Goal: Contribute content: Contribute content

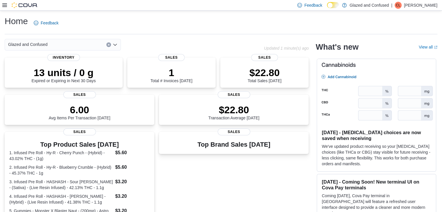
click at [3, 2] on div at bounding box center [19, 5] width 35 height 6
click at [5, 3] on icon at bounding box center [4, 5] width 5 height 5
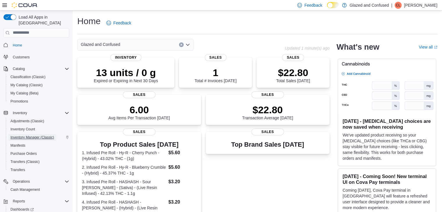
click at [43, 135] on span "Inventory Manager (Classic)" at bounding box center [32, 137] width 44 height 5
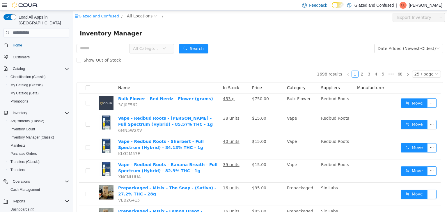
click at [3, 4] on icon at bounding box center [4, 5] width 5 height 5
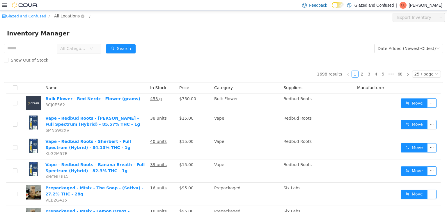
click at [59, 17] on span "All Locations" at bounding box center [67, 16] width 26 height 6
click at [70, 49] on span "2465 US Highway 2 S, Crystal Falls" at bounding box center [83, 47] width 40 height 5
click at [132, 21] on div "Glazed and Confused / 2465 US Highway 2 S, Crystal Falls / All Rooms / Export 2…" at bounding box center [223, 16] width 447 height 13
click at [131, 17] on div "All Rooms" at bounding box center [120, 17] width 20 height 9
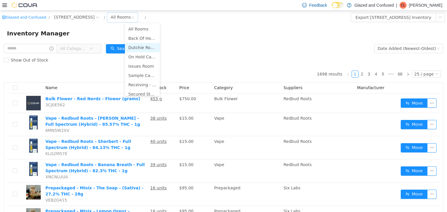
click at [140, 51] on li "Dutchie Room" at bounding box center [142, 47] width 35 height 9
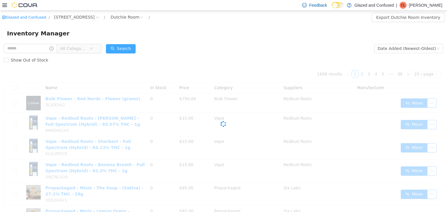
click at [130, 47] on button "Search" at bounding box center [121, 48] width 30 height 9
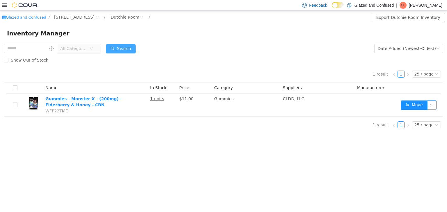
click at [131, 50] on button "Search" at bounding box center [121, 48] width 30 height 9
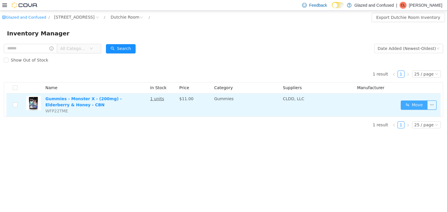
click at [412, 104] on button "Move" at bounding box center [413, 104] width 27 height 9
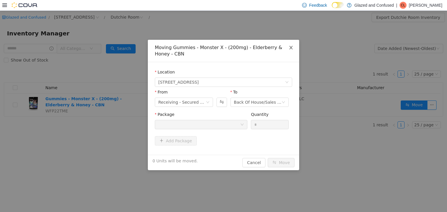
click at [288, 47] on span "Close" at bounding box center [291, 48] width 16 height 16
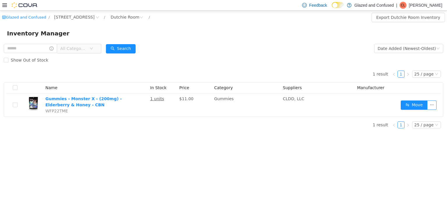
click at [213, 46] on form "All Categories Date Added (Newest-Oldest) Search Show Out of Stock" at bounding box center [223, 53] width 439 height 23
click at [233, 33] on div "Inventory Manager" at bounding box center [223, 32] width 433 height 9
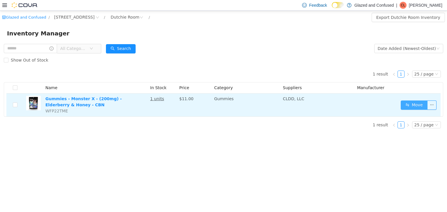
click at [411, 104] on button "Move" at bounding box center [413, 104] width 27 height 9
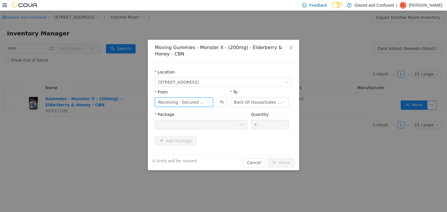
click at [196, 102] on div "Receiving - Secured Storage C" at bounding box center [181, 102] width 47 height 9
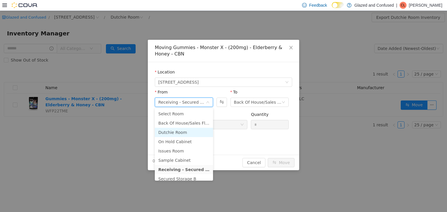
click at [179, 131] on li "Dutchie Room" at bounding box center [184, 132] width 58 height 9
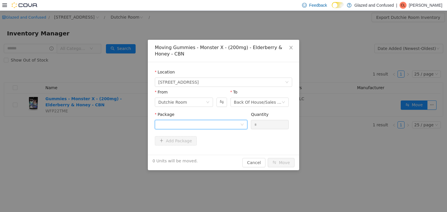
click at [186, 127] on div at bounding box center [199, 124] width 82 height 9
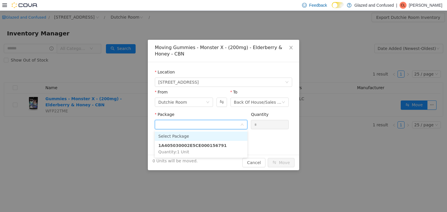
click at [186, 136] on li "Select Package" at bounding box center [201, 135] width 92 height 9
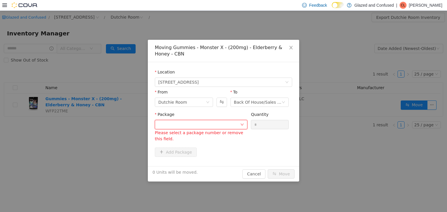
click at [213, 127] on div at bounding box center [199, 124] width 82 height 9
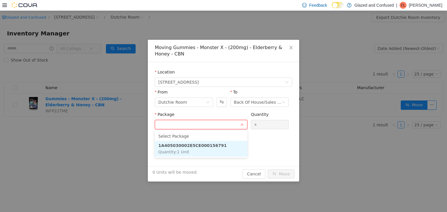
click at [212, 147] on strong "1A405030002E5CE000156791" at bounding box center [192, 145] width 68 height 5
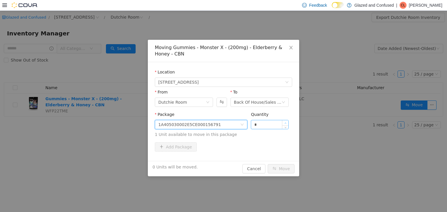
type input "*"
drag, startPoint x: 284, startPoint y: 123, endPoint x: 277, endPoint y: 135, distance: 14.3
click at [284, 122] on icon "icon: up" at bounding box center [285, 123] width 2 height 2
click at [283, 168] on button "Move" at bounding box center [280, 168] width 27 height 9
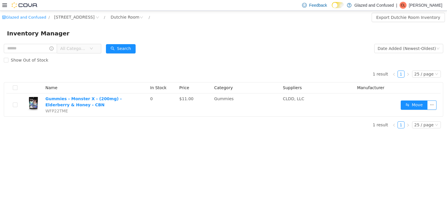
click at [275, 127] on div "1 result 1 25 / page Name In Stock Price Category Suppliers Manufacturer Gummie…" at bounding box center [223, 99] width 439 height 67
click at [128, 50] on button "Search" at bounding box center [121, 48] width 30 height 9
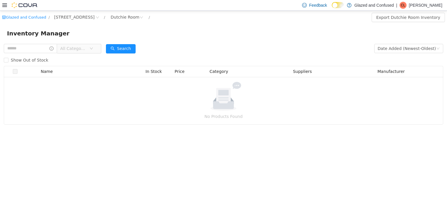
click at [163, 52] on form "All Categories Date Added (Newest-Oldest) Search Show Out of Stock" at bounding box center [223, 53] width 439 height 23
click at [158, 60] on div "Show Out of Stock" at bounding box center [223, 60] width 439 height 12
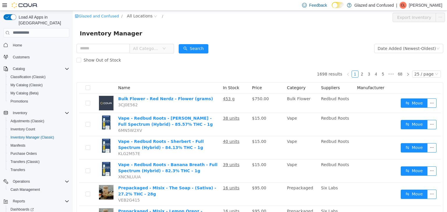
click at [5, 7] on icon at bounding box center [4, 5] width 5 height 5
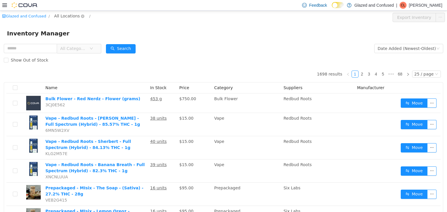
click at [62, 15] on span "All Locations" at bounding box center [67, 16] width 26 height 6
click at [88, 47] on span "[STREET_ADDRESS]" at bounding box center [83, 47] width 40 height 5
click at [87, 47] on span "All Categories" at bounding box center [73, 48] width 26 height 6
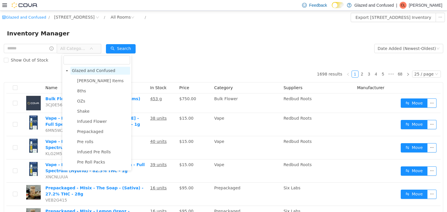
click at [92, 70] on span "Glazed and Confused" at bounding box center [93, 70] width 43 height 5
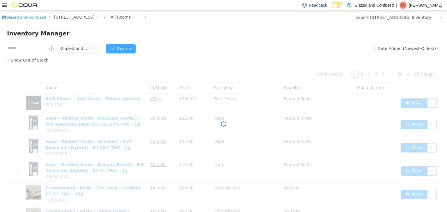
drag, startPoint x: 117, startPoint y: 53, endPoint x: 123, endPoint y: 48, distance: 7.8
click at [123, 48] on button "Search" at bounding box center [121, 48] width 30 height 9
drag, startPoint x: 123, startPoint y: 48, endPoint x: 258, endPoint y: 45, distance: 134.9
click at [124, 48] on button "Search" at bounding box center [121, 48] width 30 height 9
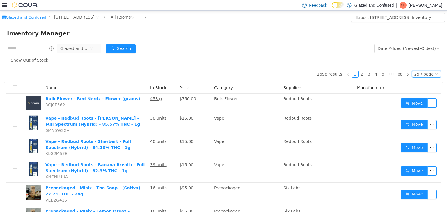
click at [432, 72] on div "25 / page" at bounding box center [426, 73] width 29 height 7
click at [428, 109] on li "50 / page" at bounding box center [423, 111] width 28 height 9
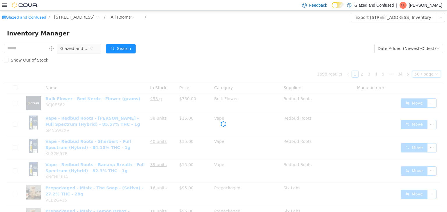
click at [260, 50] on form "Glazed and Confused Date Added (Newest-Oldest) Search Show Out of Stock" at bounding box center [223, 53] width 439 height 23
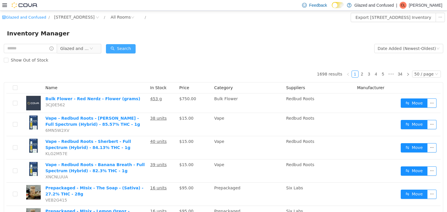
click at [131, 47] on button "Search" at bounding box center [121, 48] width 30 height 9
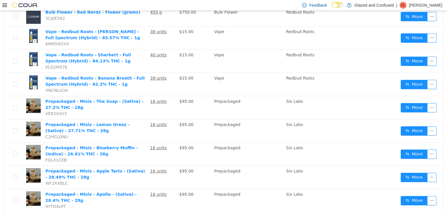
scroll to position [145, 0]
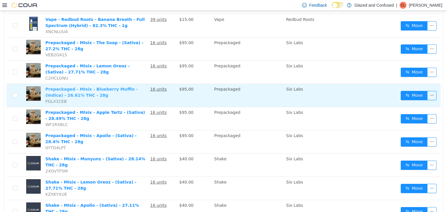
click at [73, 87] on link "Prepackaged - MIsix - Blueberry Muffin - (Indica) - 26.61% THC - 28g" at bounding box center [91, 92] width 92 height 11
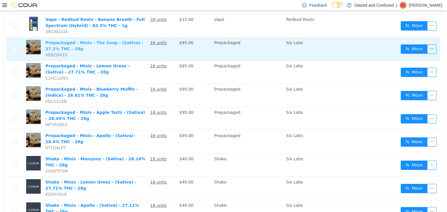
click at [68, 41] on link "Prepackaged - MIsix - The Soap - (Sativa) - 27.2% THC - 28g" at bounding box center [94, 45] width 98 height 11
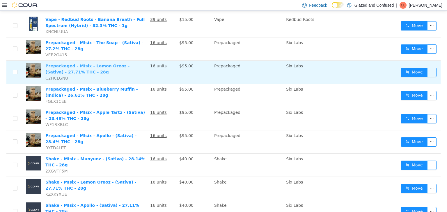
click at [58, 66] on link "Prepackaged - MIsix - Lemon Oreoz - (Sativa) - 27.71% THC - 28g" at bounding box center [87, 68] width 84 height 11
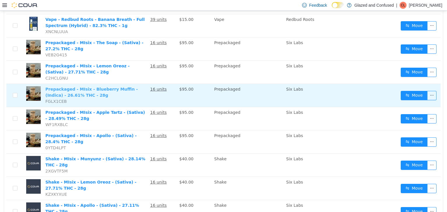
click at [53, 91] on link "Prepackaged - MIsix - Blueberry Muffin - (Indica) - 26.61% THC - 28g" at bounding box center [91, 92] width 92 height 11
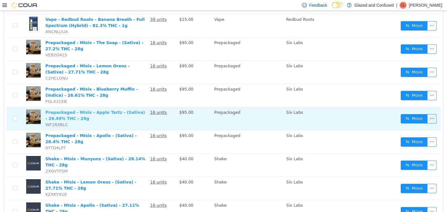
click at [63, 113] on link "Prepackaged - MIsix - Apple Tartz - (Sativa) - 28.49% THC - 28g" at bounding box center [94, 115] width 99 height 11
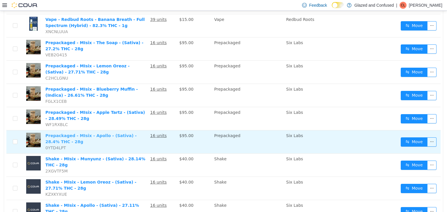
click at [51, 141] on link "Prepackaged - MIsix - Apollo - (Sativa) - 28.4% THC - 28g" at bounding box center [90, 138] width 91 height 11
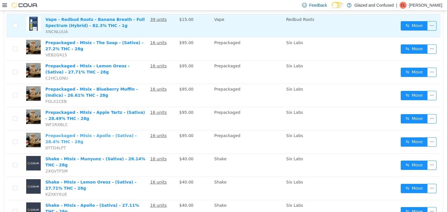
scroll to position [29, 0]
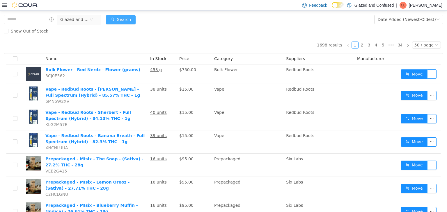
click at [123, 17] on button "Search" at bounding box center [121, 19] width 30 height 9
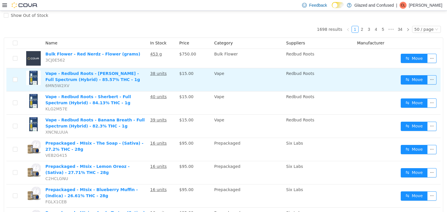
scroll to position [0, 0]
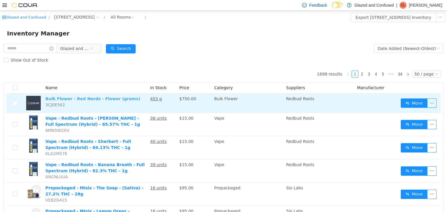
click at [102, 97] on link "Bulk Flower - Red Nerdz - Flower (grams)" at bounding box center [92, 98] width 95 height 5
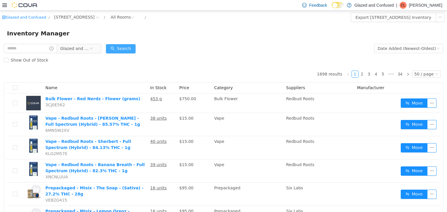
click at [121, 46] on button "Search" at bounding box center [121, 48] width 30 height 9
drag, startPoint x: 446, startPoint y: 189, endPoint x: 416, endPoint y: 11, distance: 180.6
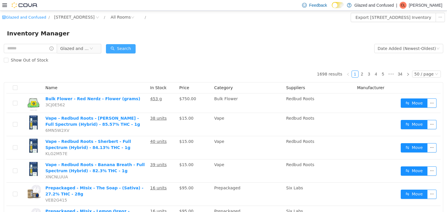
click at [127, 49] on button "Search" at bounding box center [121, 48] width 30 height 9
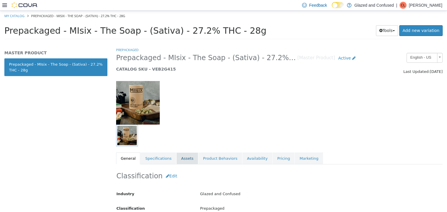
click at [177, 160] on link "Assets" at bounding box center [187, 158] width 22 height 12
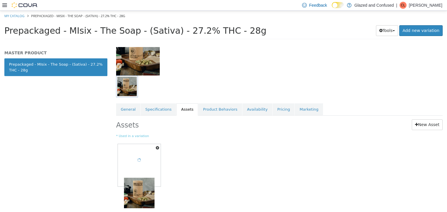
scroll to position [49, 0]
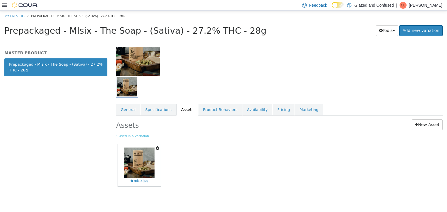
click at [157, 148] on icon "button" at bounding box center [157, 148] width 3 height 4
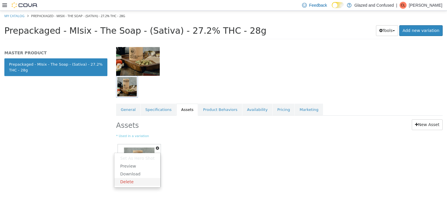
click at [133, 181] on link "Delete" at bounding box center [137, 182] width 46 height 8
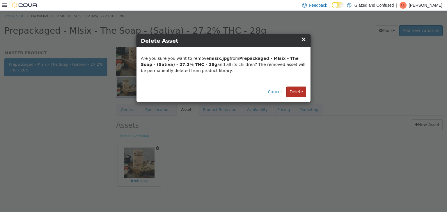
click at [290, 91] on button "Delete" at bounding box center [296, 91] width 20 height 11
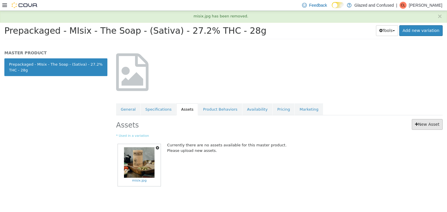
scroll to position [0, 0]
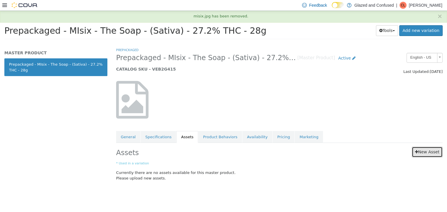
click at [420, 154] on link "New Asset" at bounding box center [426, 152] width 31 height 11
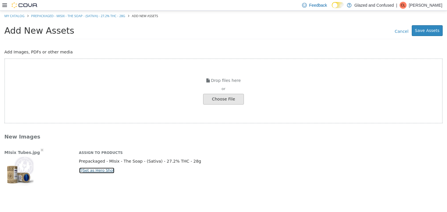
click at [91, 170] on button "Set as Hero Shot" at bounding box center [97, 170] width 36 height 6
click at [425, 31] on button "Save Assets" at bounding box center [426, 30] width 31 height 11
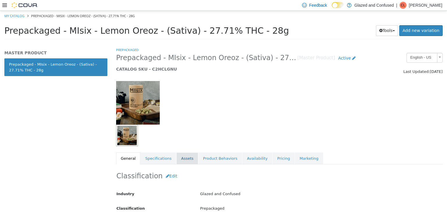
click at [186, 156] on link "Assets" at bounding box center [187, 158] width 22 height 12
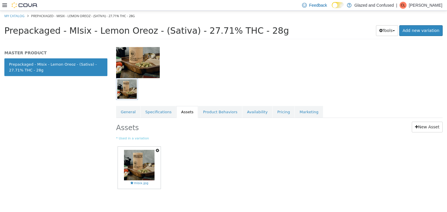
scroll to position [49, 0]
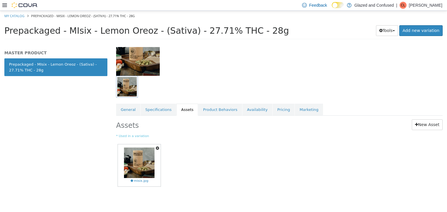
click at [159, 147] on button "button" at bounding box center [157, 148] width 6 height 8
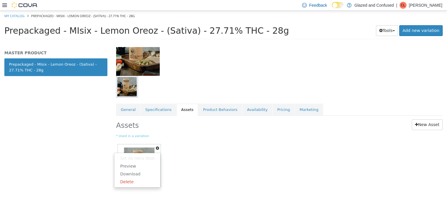
drag, startPoint x: 146, startPoint y: 183, endPoint x: 158, endPoint y: 173, distance: 16.3
click at [146, 183] on link "Delete" at bounding box center [137, 182] width 46 height 8
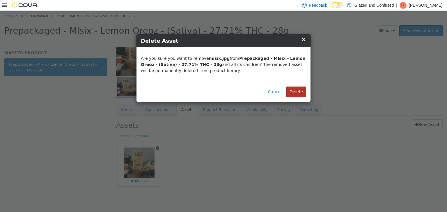
click at [297, 92] on button "Delete" at bounding box center [296, 91] width 20 height 11
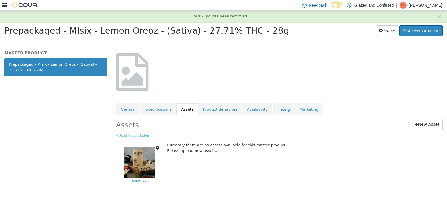
scroll to position [0, 0]
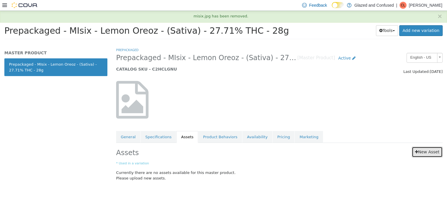
click at [421, 154] on link "New Asset" at bounding box center [426, 152] width 31 height 11
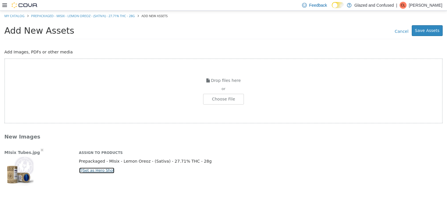
click at [104, 167] on button "Set as Hero Shot" at bounding box center [97, 170] width 36 height 6
click at [418, 26] on button "Save Assets" at bounding box center [426, 30] width 31 height 11
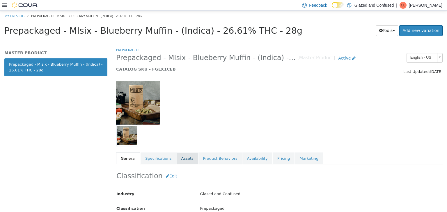
click at [181, 158] on link "Assets" at bounding box center [187, 158] width 22 height 12
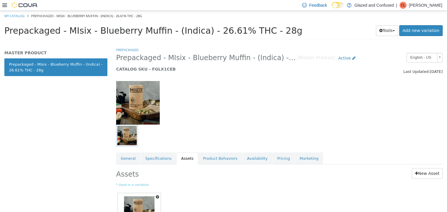
click at [158, 196] on icon "button" at bounding box center [157, 197] width 3 height 4
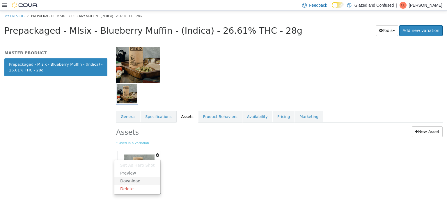
scroll to position [49, 0]
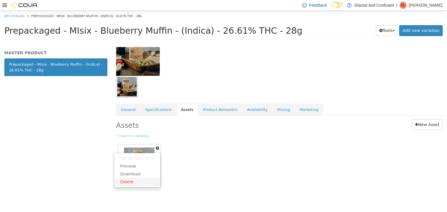
click at [138, 183] on link "Delete" at bounding box center [137, 182] width 46 height 8
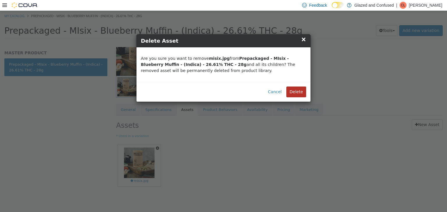
click at [294, 92] on button "Delete" at bounding box center [296, 91] width 20 height 11
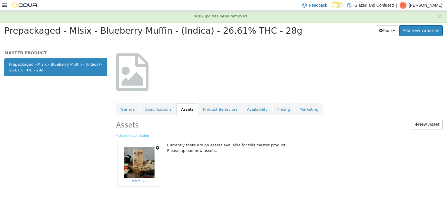
scroll to position [0, 0]
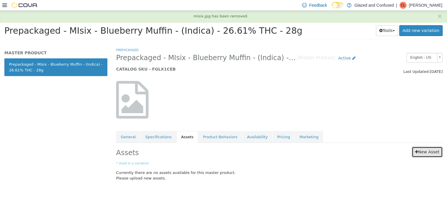
click at [424, 152] on link "New Asset" at bounding box center [426, 152] width 31 height 11
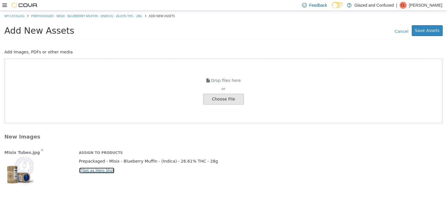
click at [97, 169] on button "Set as Hero Shot" at bounding box center [97, 170] width 36 height 6
click at [430, 29] on button "Save Assets" at bounding box center [426, 30] width 31 height 11
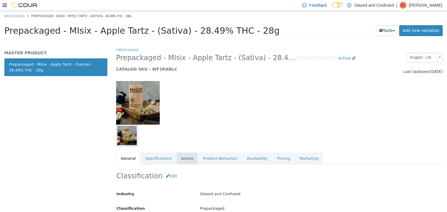
click at [183, 159] on link "Assets" at bounding box center [187, 158] width 22 height 12
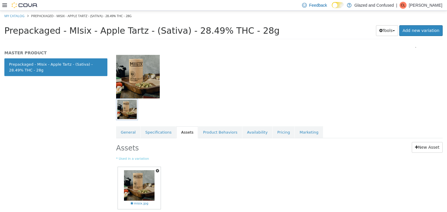
scroll to position [49, 0]
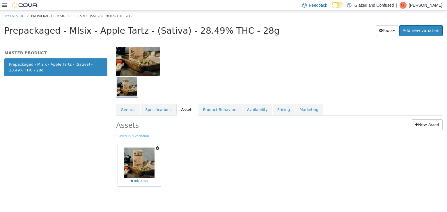
click at [156, 146] on icon "button" at bounding box center [157, 148] width 3 height 4
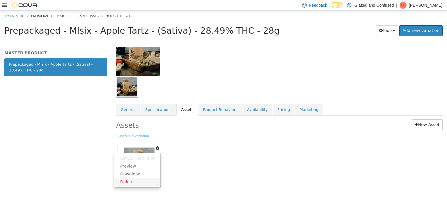
click at [135, 183] on link "Delete" at bounding box center [137, 182] width 46 height 8
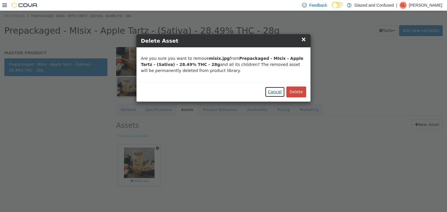
click at [284, 95] on button "Cancel" at bounding box center [275, 91] width 20 height 11
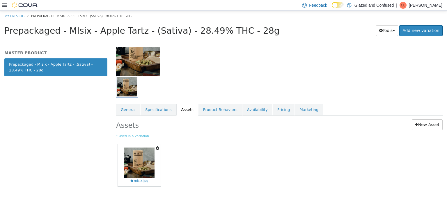
click at [157, 147] on icon "button" at bounding box center [157, 148] width 3 height 4
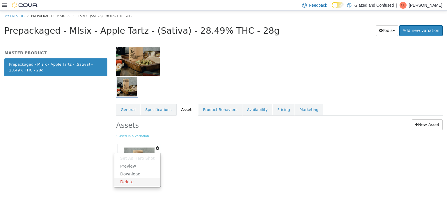
click at [144, 184] on link "Delete" at bounding box center [137, 182] width 46 height 8
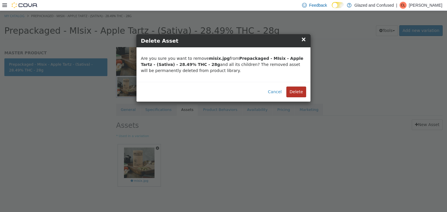
click at [304, 92] on button "Delete" at bounding box center [296, 91] width 20 height 11
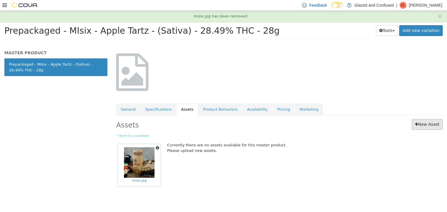
scroll to position [0, 0]
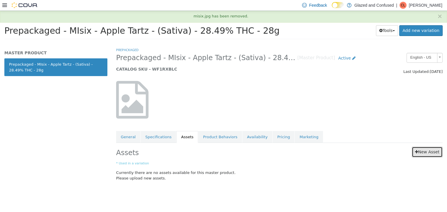
click at [418, 150] on icon at bounding box center [416, 152] width 3 height 4
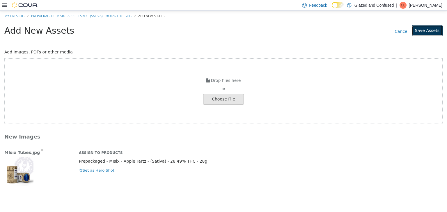
click at [431, 31] on button "Save Assets" at bounding box center [426, 30] width 31 height 11
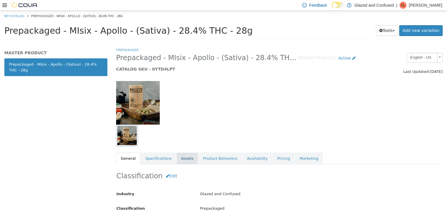
click at [184, 160] on link "Assets" at bounding box center [187, 158] width 22 height 12
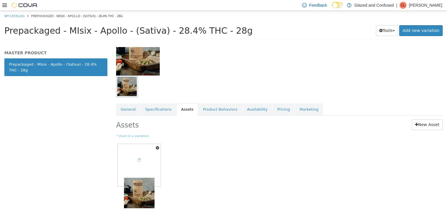
scroll to position [49, 0]
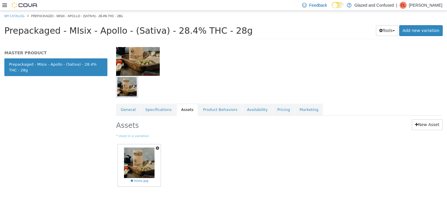
click at [159, 147] on icon "button" at bounding box center [157, 148] width 3 height 4
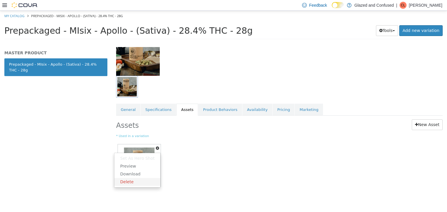
click at [147, 179] on link "Delete" at bounding box center [137, 182] width 46 height 8
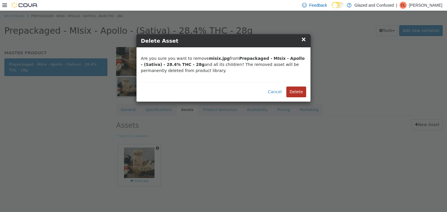
click at [292, 92] on button "Delete" at bounding box center [296, 91] width 20 height 11
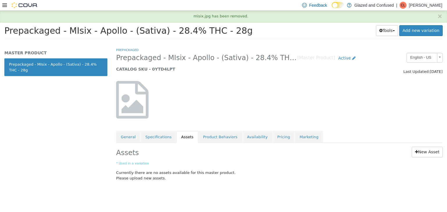
scroll to position [0, 0]
click at [425, 149] on link "New Asset" at bounding box center [426, 152] width 31 height 11
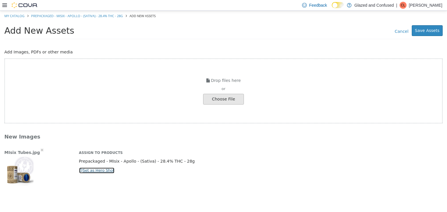
click at [84, 170] on button "Set as Hero Shot" at bounding box center [97, 170] width 36 height 6
click at [419, 28] on button "Save Assets" at bounding box center [426, 30] width 31 height 11
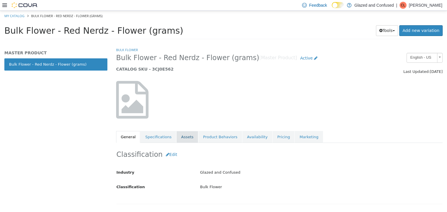
click at [176, 140] on link "Assets" at bounding box center [187, 137] width 22 height 12
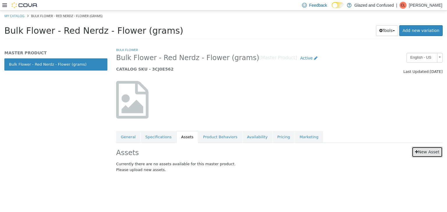
click at [427, 157] on link "New Asset" at bounding box center [426, 152] width 31 height 11
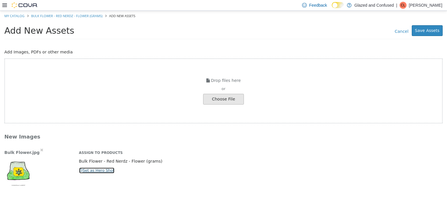
click at [81, 168] on icon "button" at bounding box center [80, 170] width 3 height 4
click at [420, 32] on button "Save Assets" at bounding box center [426, 30] width 31 height 11
